Goal: Navigation & Orientation: Find specific page/section

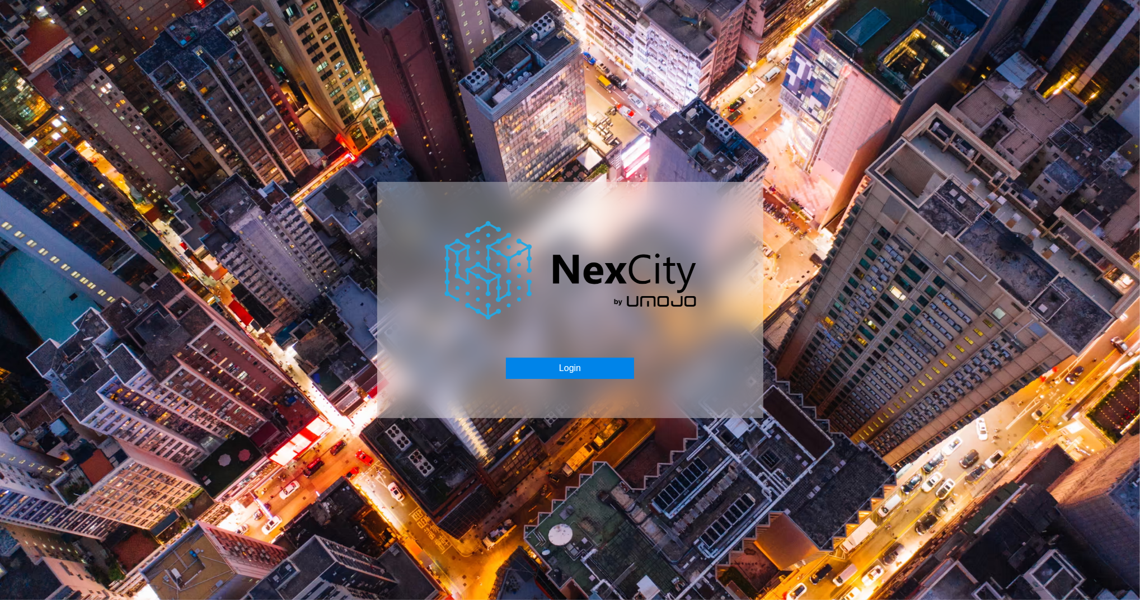
click at [605, 375] on button "Login" at bounding box center [570, 368] width 128 height 21
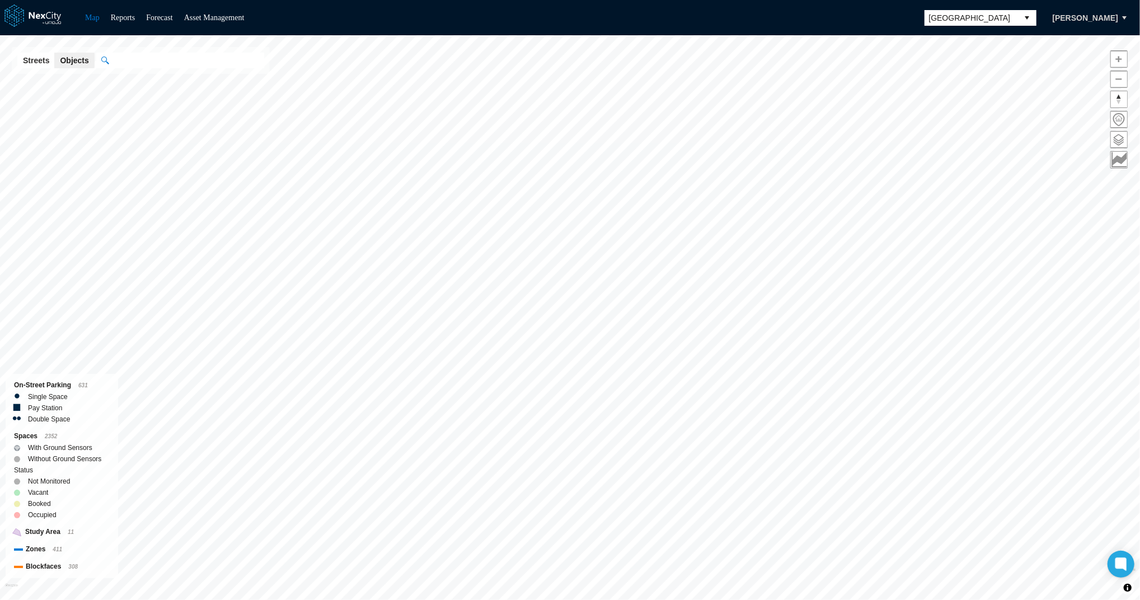
click at [981, 23] on span "[GEOGRAPHIC_DATA]" at bounding box center [972, 18] width 94 height 16
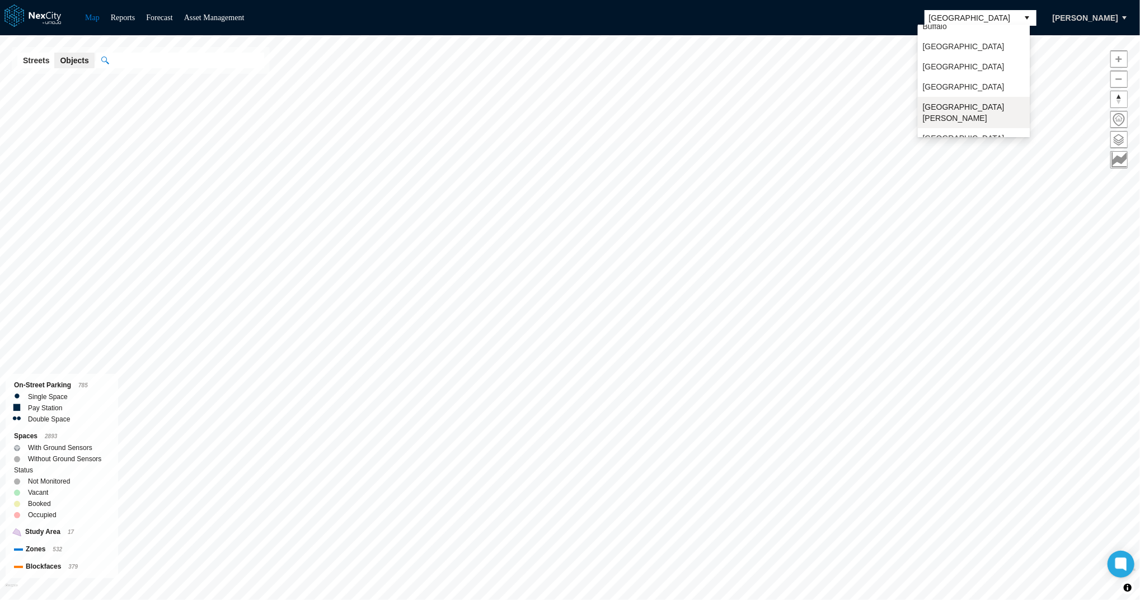
click at [956, 105] on li "[GEOGRAPHIC_DATA][PERSON_NAME]" at bounding box center [974, 112] width 112 height 31
